Goal: Task Accomplishment & Management: Complete application form

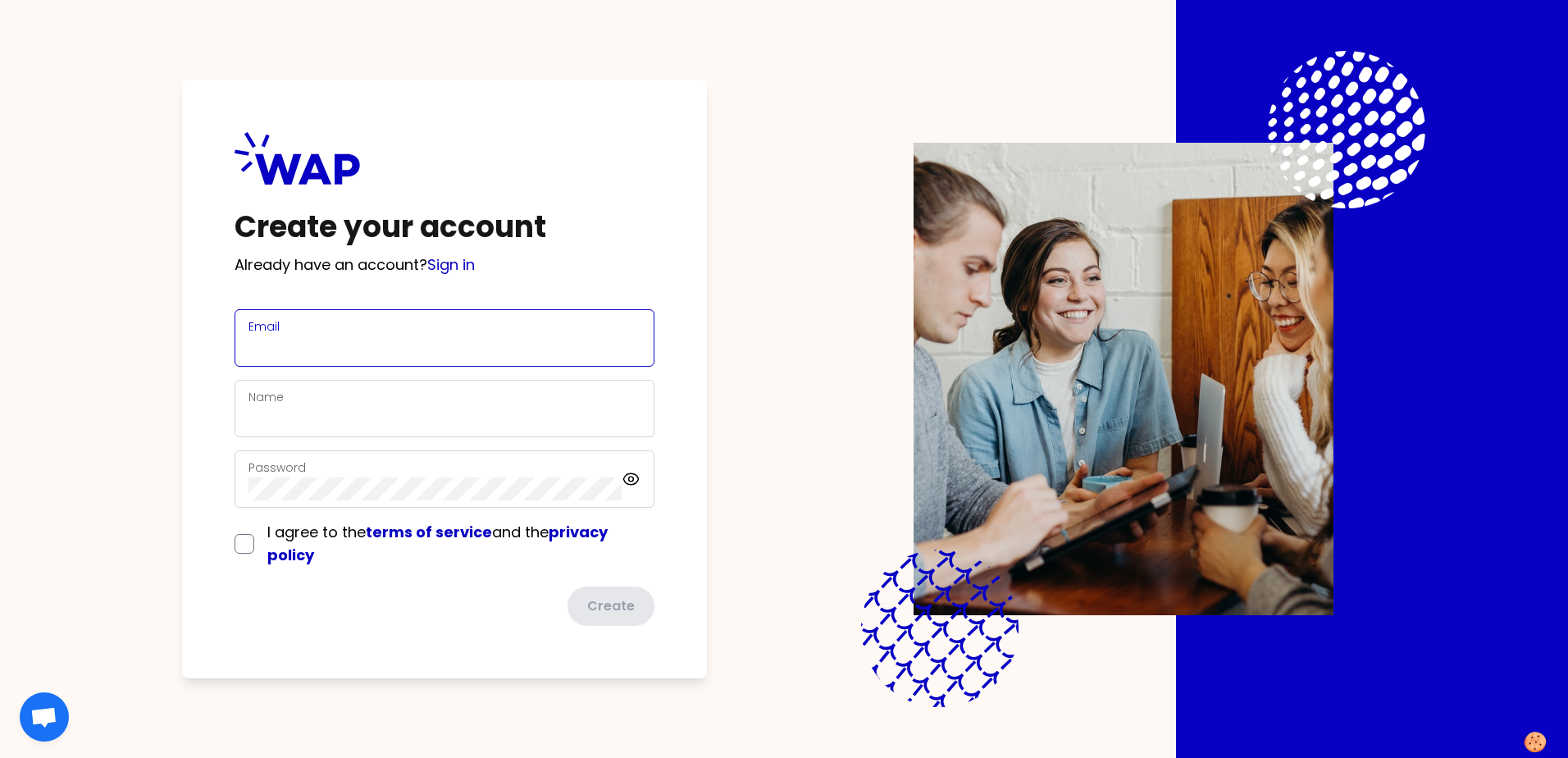
click at [365, 337] on input "Email" at bounding box center [445, 348] width 392 height 23
type input "[PERSON_NAME][EMAIL_ADDRESS][DOMAIN_NAME]"
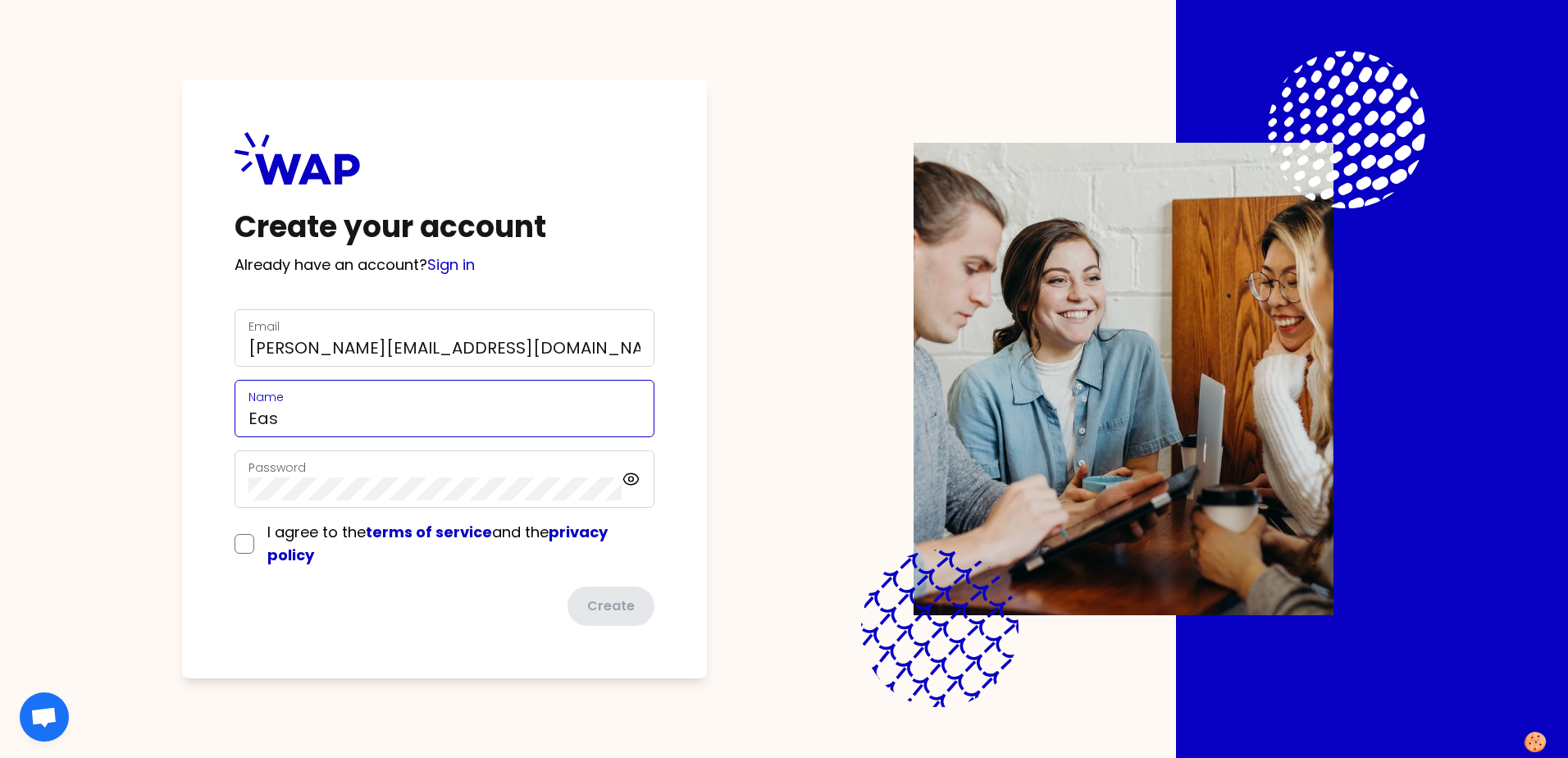
type input "Eas"
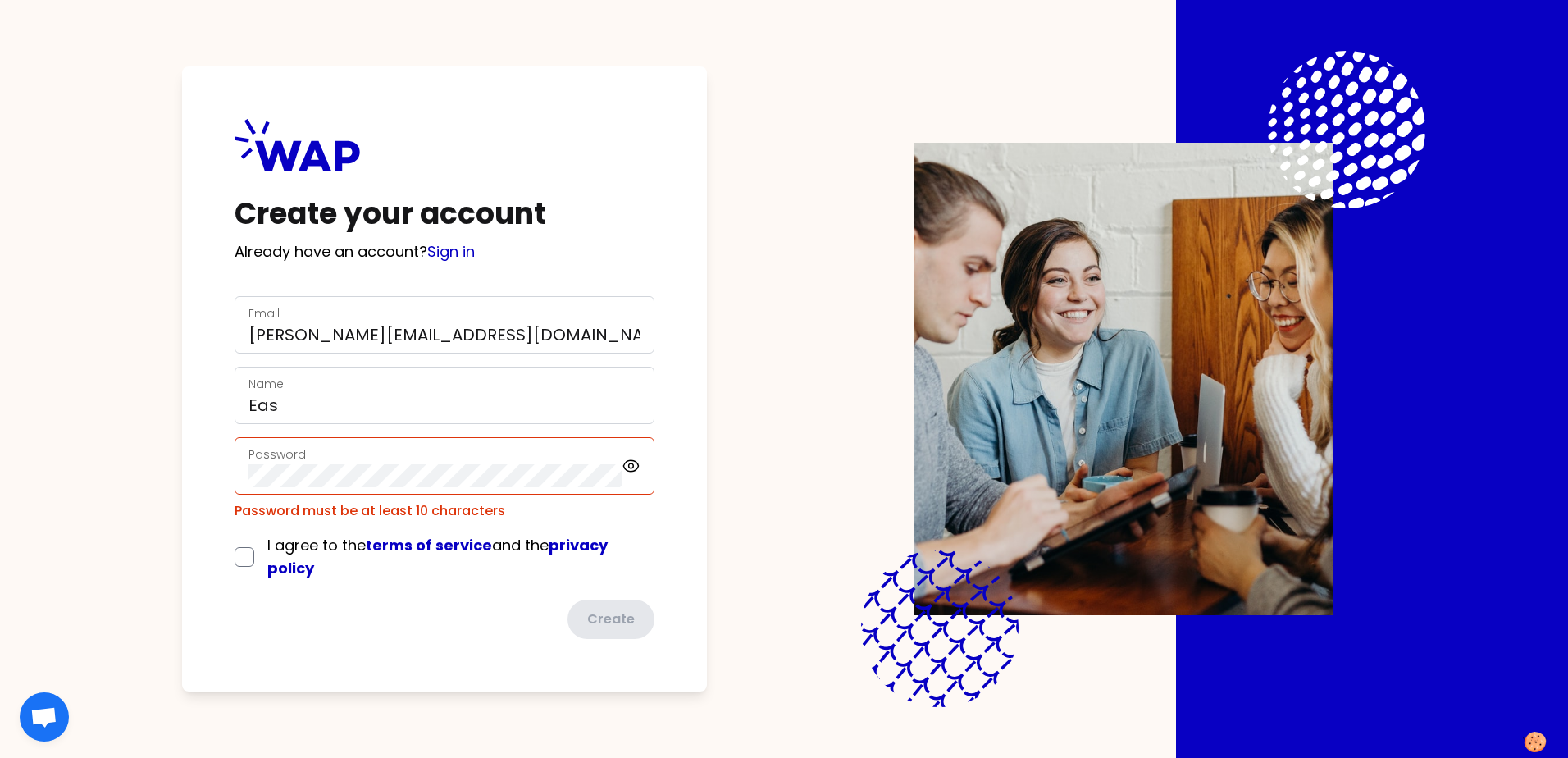
click at [214, 392] on div "Create your account Already have an account? Sign in Email [PERSON_NAME][EMAIL_…" at bounding box center [444, 379] width 525 height 626
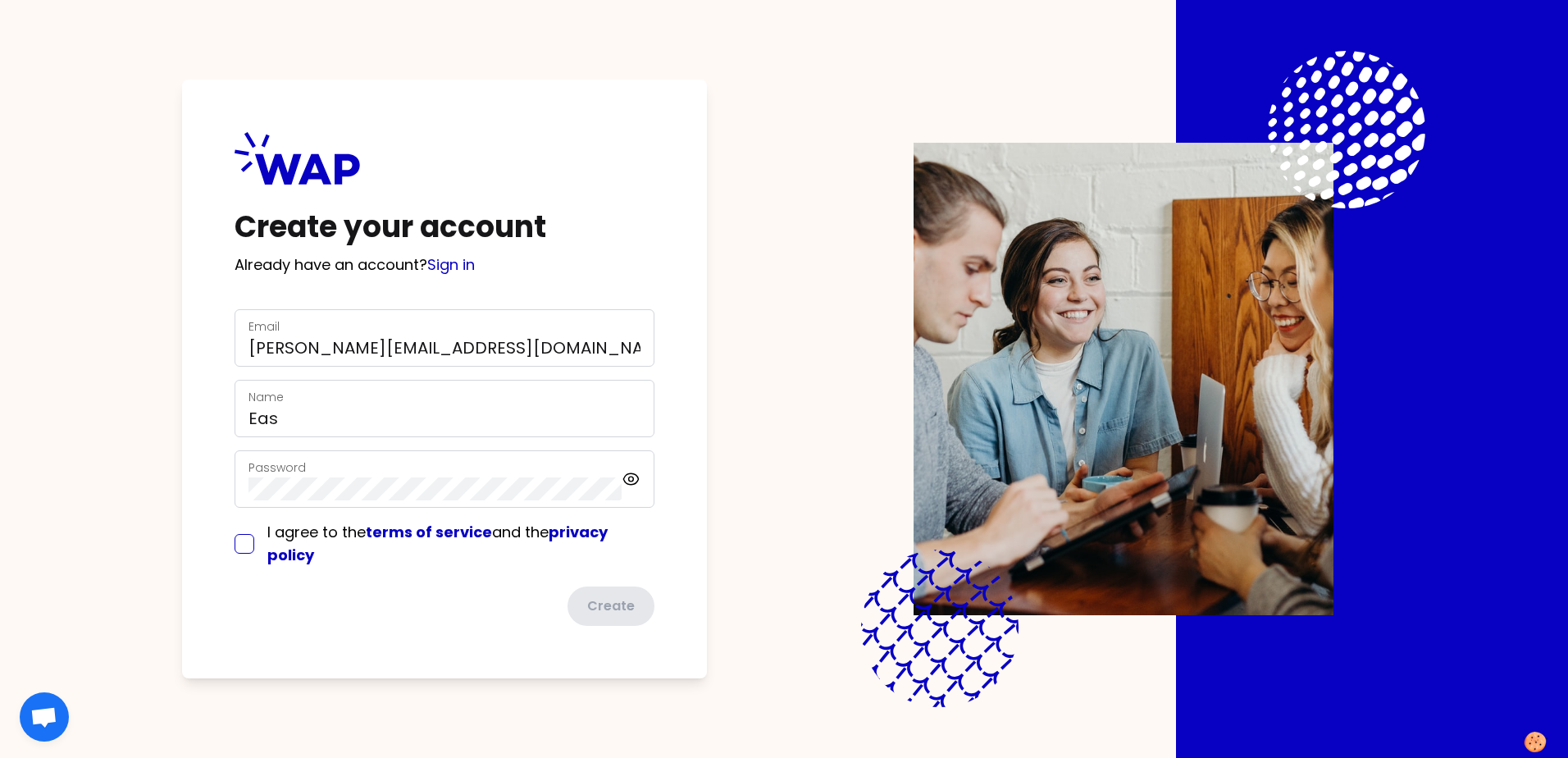
click at [247, 547] on input "checkbox" at bounding box center [245, 543] width 19 height 19
checkbox input "true"
click at [630, 604] on button "Create" at bounding box center [609, 606] width 90 height 43
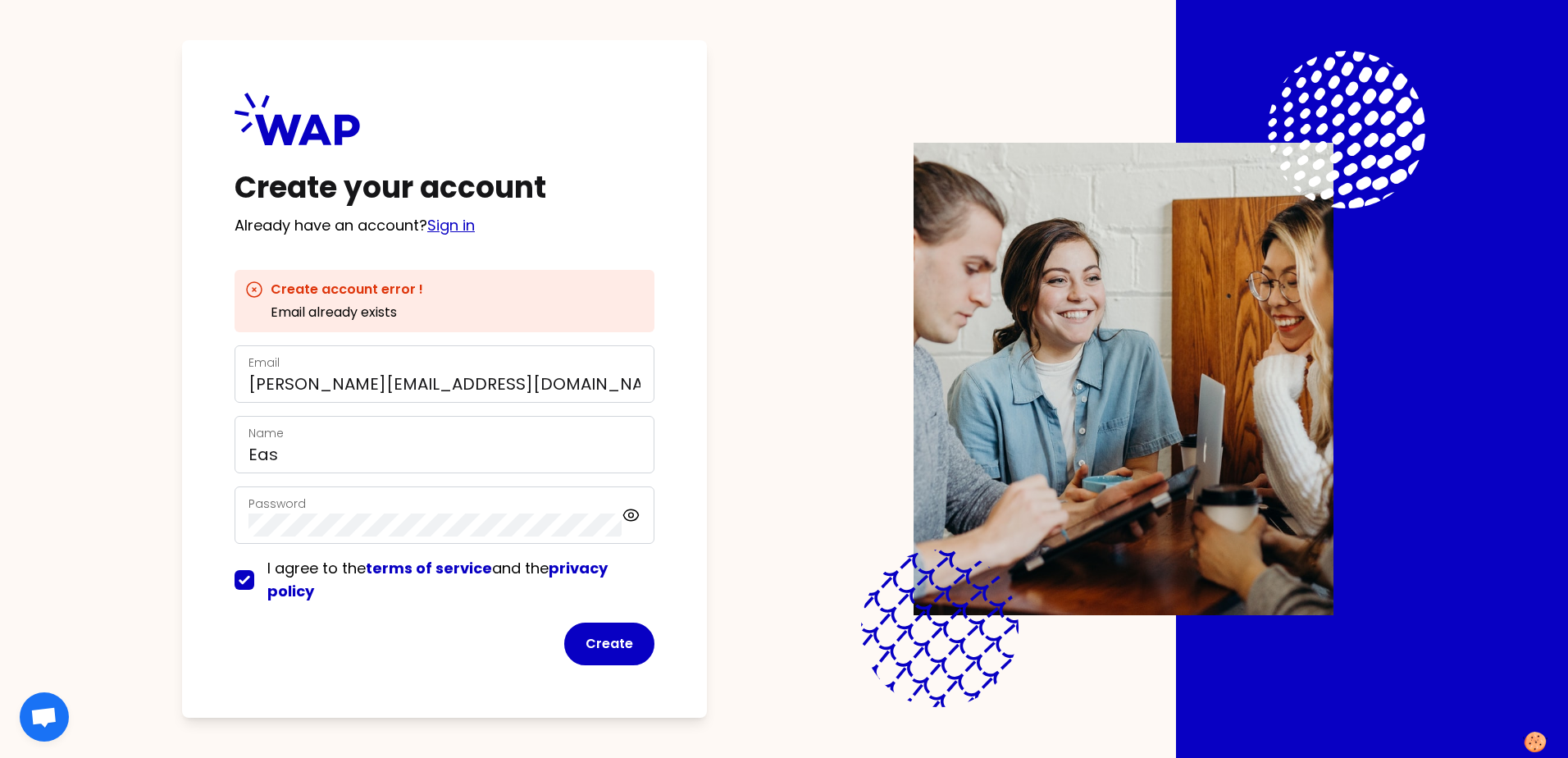
click at [462, 225] on link "Sign in" at bounding box center [450, 224] width 47 height 20
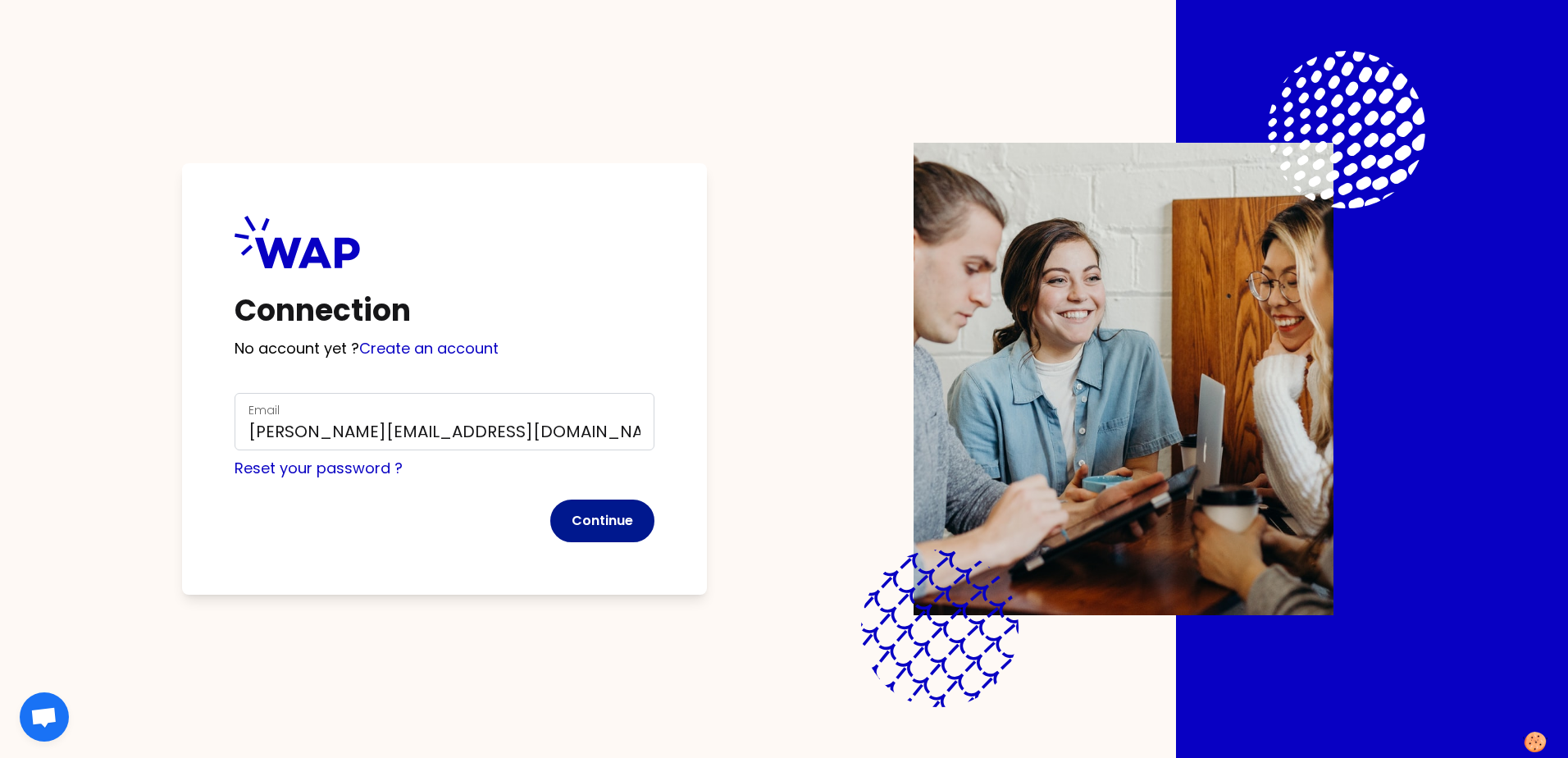
click at [621, 528] on button "Continue" at bounding box center [602, 521] width 104 height 43
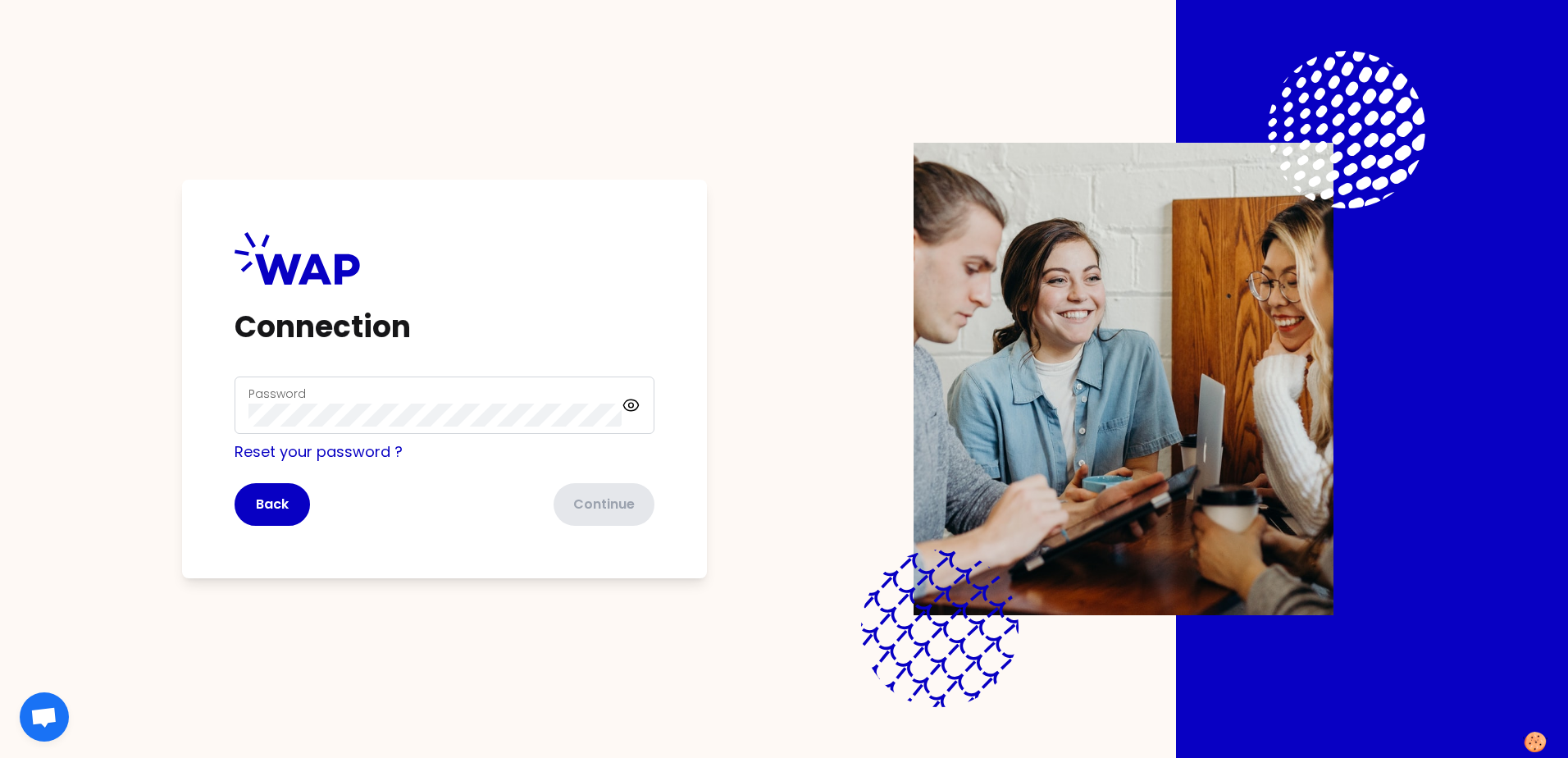
click at [300, 394] on label "Password" at bounding box center [276, 394] width 57 height 16
drag, startPoint x: 300, startPoint y: 398, endPoint x: 604, endPoint y: 485, distance: 316.2
click at [595, 481] on form "Password Reset your password ? Back Continue" at bounding box center [445, 452] width 420 height 149
click at [609, 504] on button "Continue" at bounding box center [602, 505] width 104 height 43
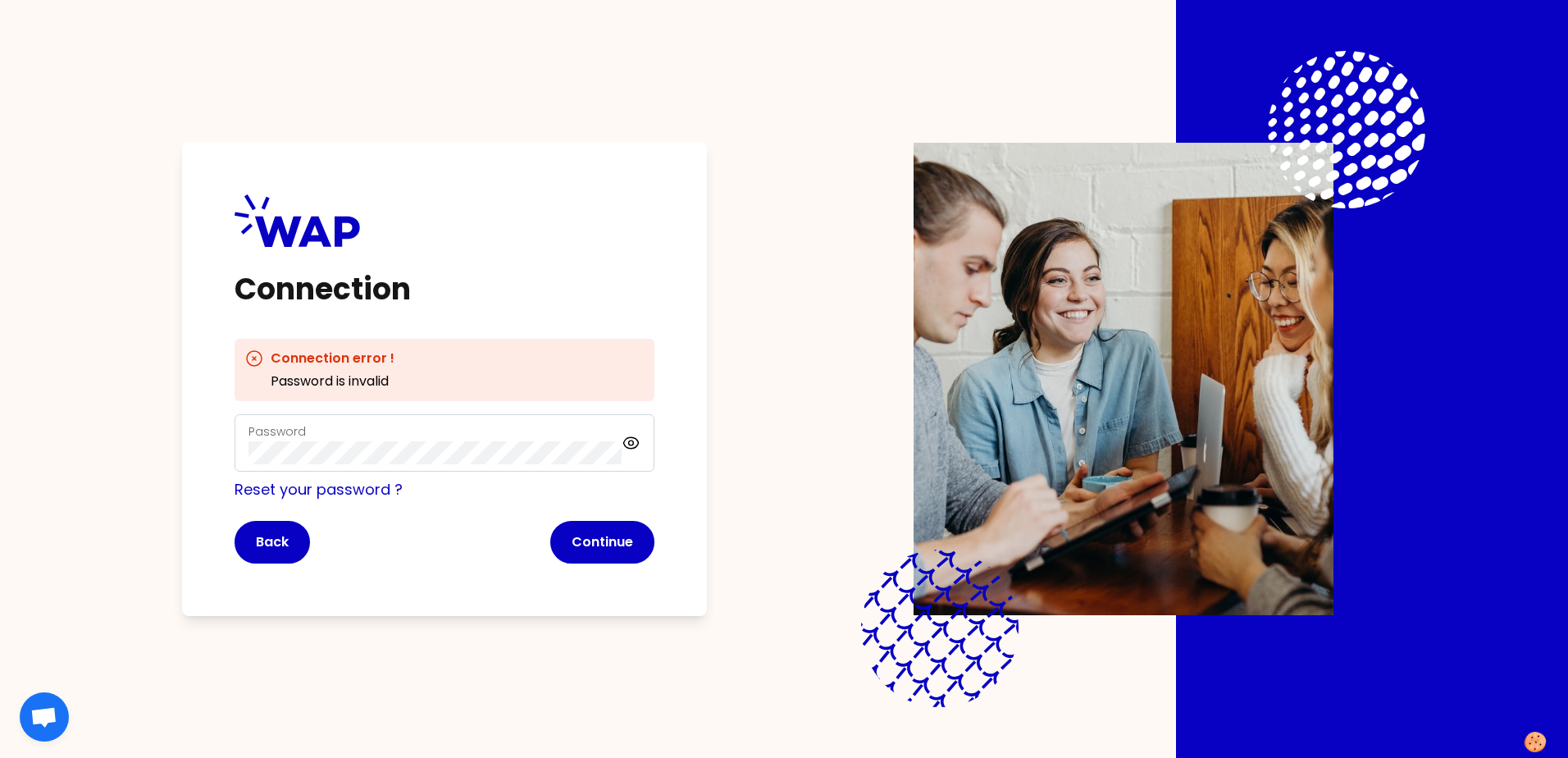
click at [609, 500] on div "Reset your password ?" at bounding box center [445, 490] width 420 height 23
drag, startPoint x: 609, startPoint y: 500, endPoint x: 595, endPoint y: 478, distance: 26.1
click at [591, 475] on form "Password Reset your password ? Back Continue" at bounding box center [445, 489] width 420 height 149
drag, startPoint x: 595, startPoint y: 474, endPoint x: 408, endPoint y: 393, distance: 203.8
click at [478, 407] on div "Connection error ! Password is invalid Password Reset your password ? Back Cont…" at bounding box center [445, 451] width 420 height 225
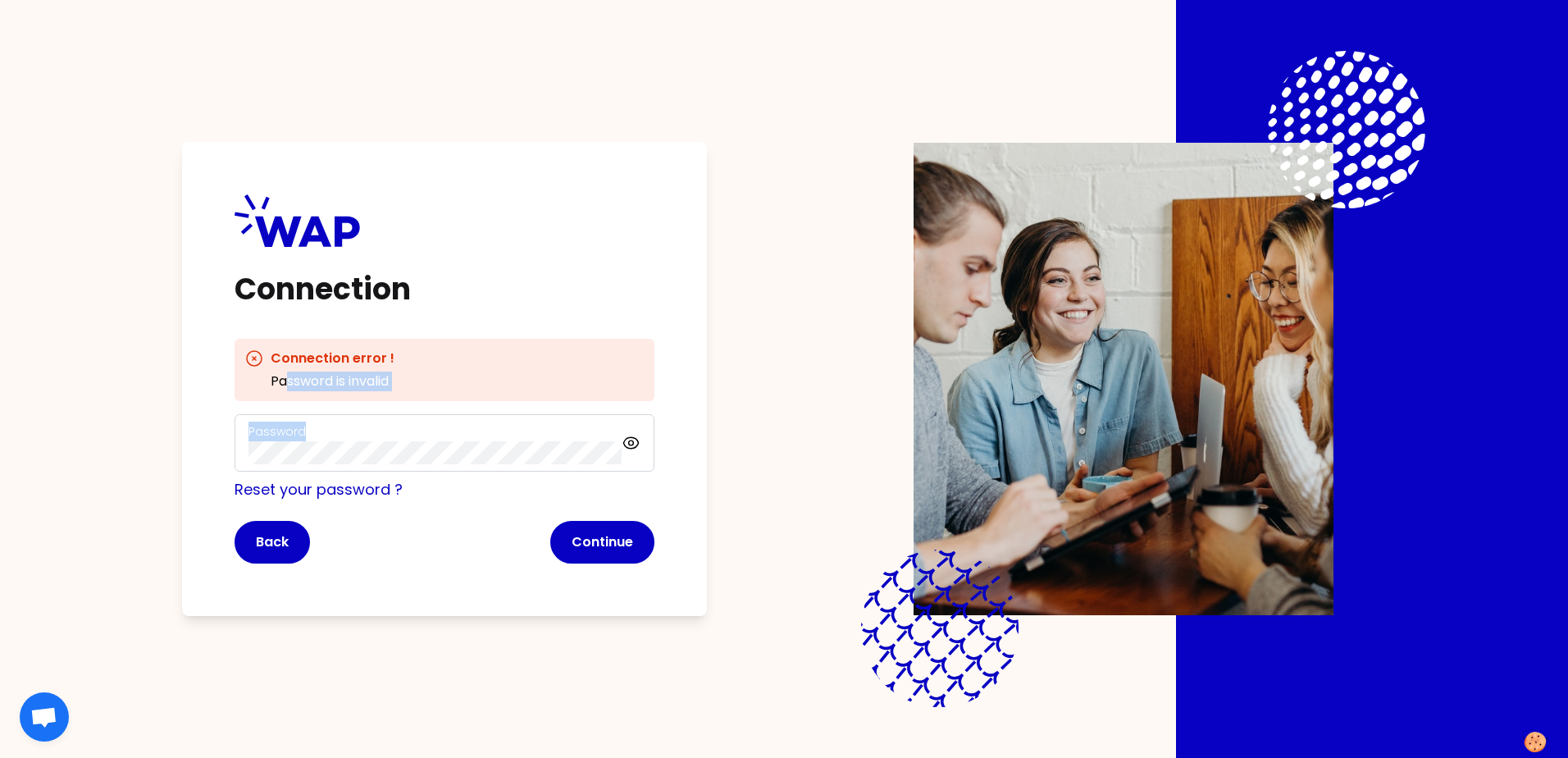
drag, startPoint x: 408, startPoint y: 393, endPoint x: 280, endPoint y: 371, distance: 129.9
click at [280, 371] on div "Connection error ! Password is invalid Password Reset your password ? Back Cont…" at bounding box center [445, 451] width 420 height 225
click at [434, 459] on div "Connection error ! Password is invalid Password Reset your password ? Back Cont…" at bounding box center [445, 451] width 420 height 225
drag, startPoint x: 280, startPoint y: 371, endPoint x: 691, endPoint y: 386, distance: 411.3
click at [600, 417] on div "Password" at bounding box center [445, 443] width 420 height 57
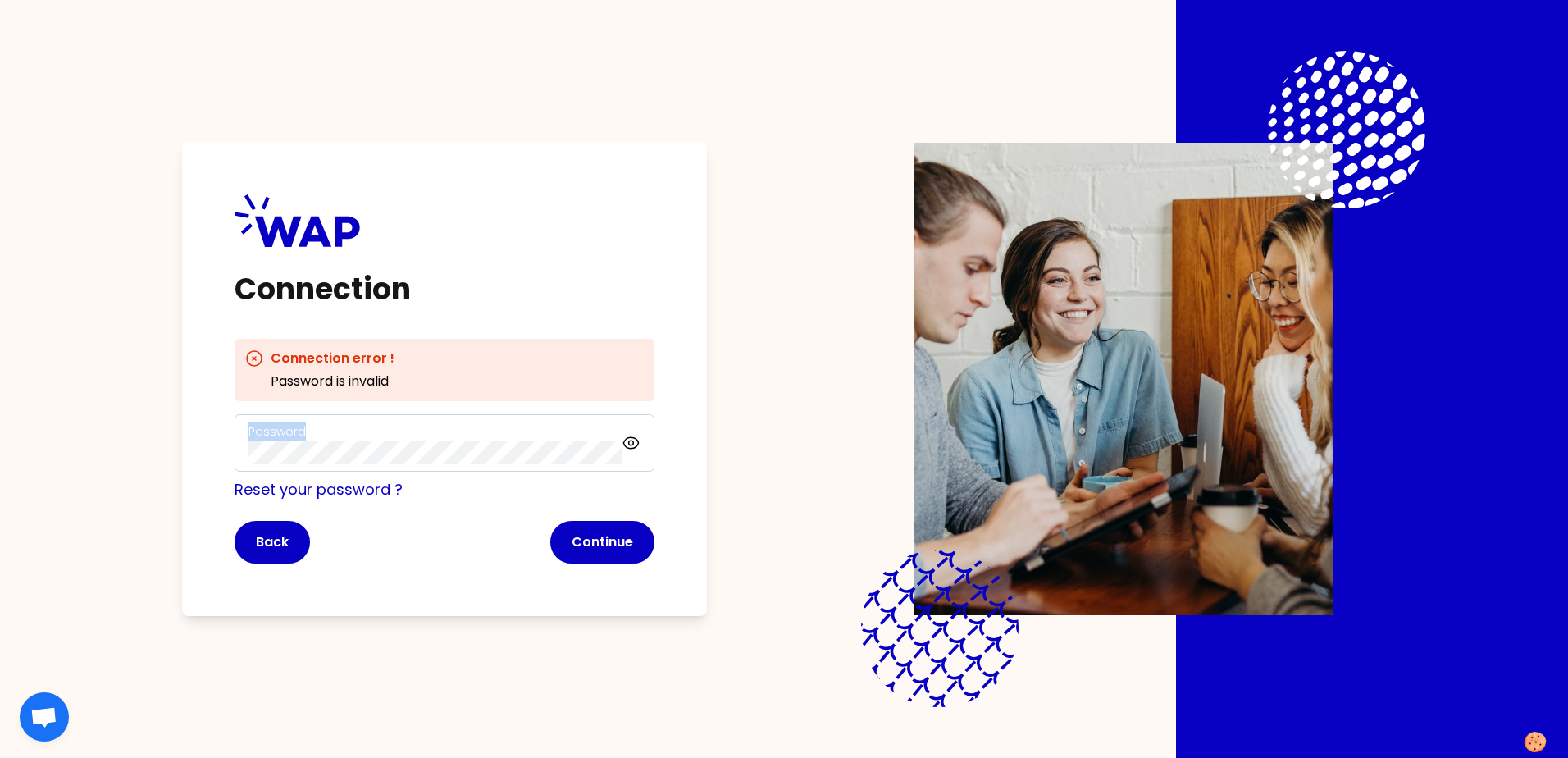
click at [696, 382] on div "Connection Connection error ! Password is invalid Password Reset your password …" at bounding box center [444, 379] width 525 height 474
click at [635, 441] on icon at bounding box center [631, 443] width 19 height 19
click at [598, 539] on button "Continue" at bounding box center [602, 542] width 104 height 43
